Goal: Navigation & Orientation: Find specific page/section

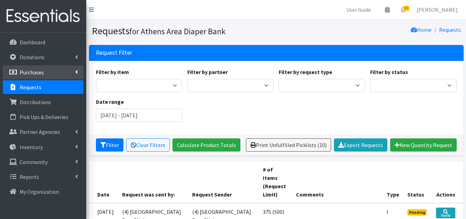
click at [36, 74] on p "Purchases" at bounding box center [32, 72] width 24 height 7
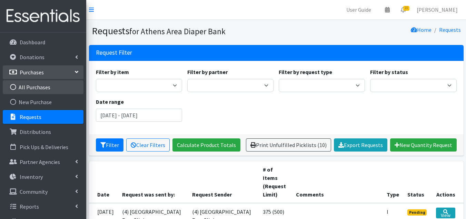
click at [42, 91] on link "All Purchases" at bounding box center [43, 87] width 81 height 14
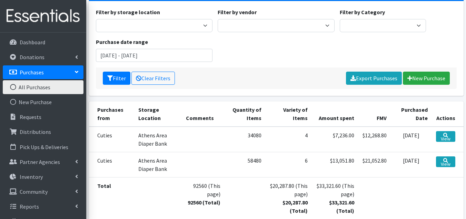
scroll to position [69, 0]
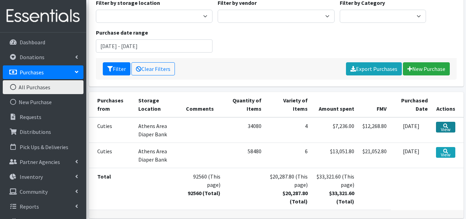
click at [450, 124] on link "View" at bounding box center [445, 127] width 19 height 11
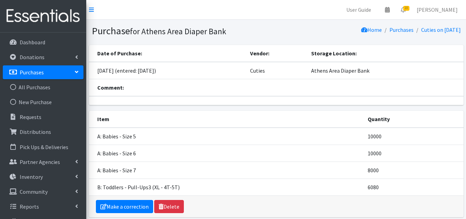
click at [58, 34] on div "Dashboard Donations All Donations New Donation Purchases All Purchases New Purc…" at bounding box center [43, 131] width 86 height 199
click at [52, 45] on link "Dashboard" at bounding box center [43, 42] width 81 height 14
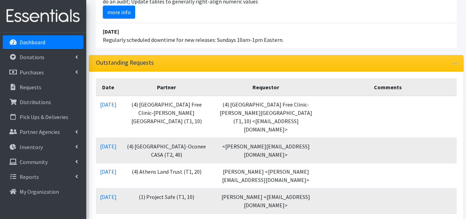
scroll to position [104, 0]
